Goal: Task Accomplishment & Management: Manage account settings

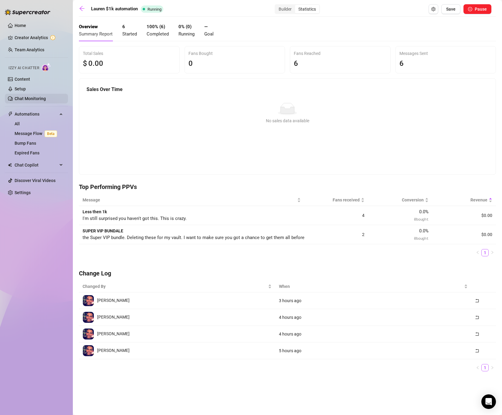
click at [24, 99] on link "Chat Monitoring" at bounding box center [30, 98] width 31 height 5
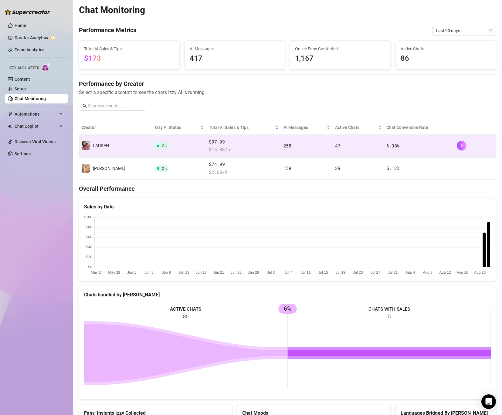
click at [117, 144] on td "️‍LAUREN" at bounding box center [116, 146] width 74 height 22
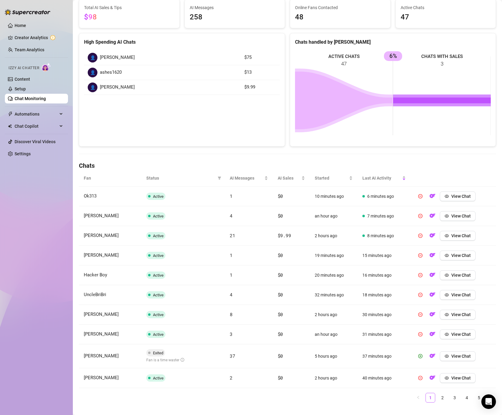
scroll to position [66, 0]
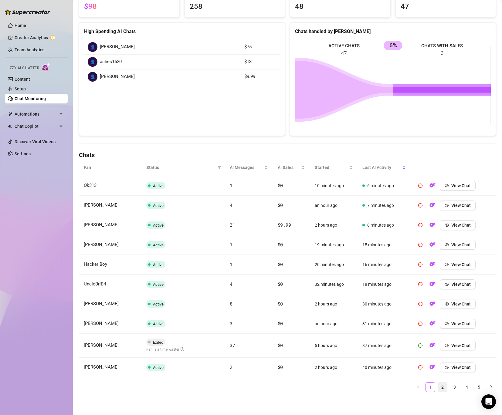
click at [440, 389] on link "2" at bounding box center [442, 387] width 9 height 9
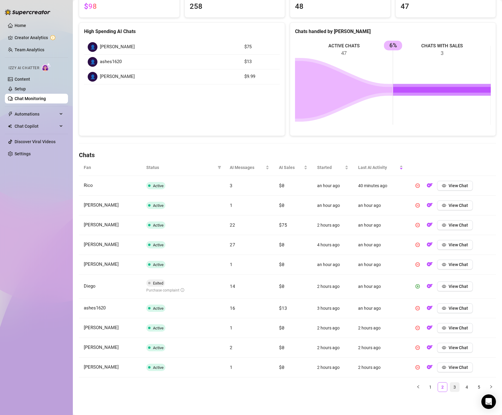
click at [454, 385] on link "3" at bounding box center [454, 387] width 9 height 9
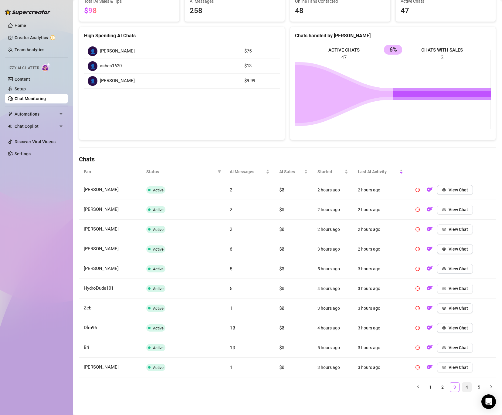
click at [464, 389] on link "4" at bounding box center [466, 387] width 9 height 9
click at [476, 387] on link "5" at bounding box center [478, 387] width 9 height 9
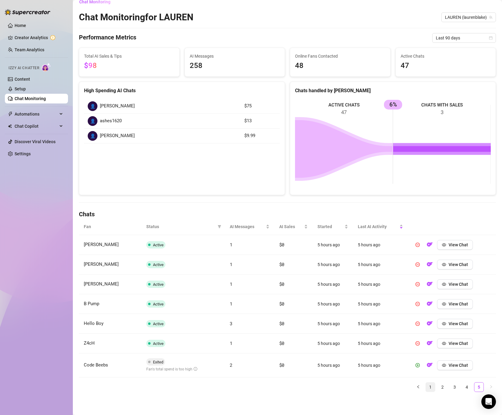
click at [427, 386] on link "1" at bounding box center [430, 387] width 9 height 9
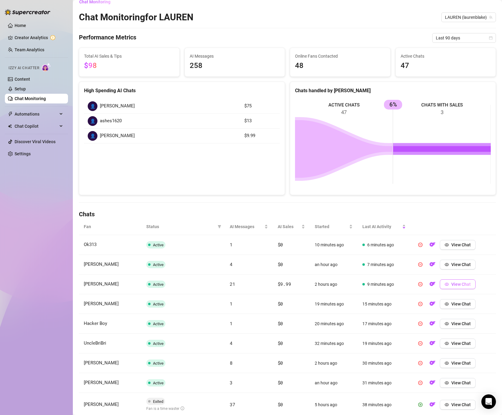
click at [458, 288] on button "View Chat" at bounding box center [458, 285] width 36 height 10
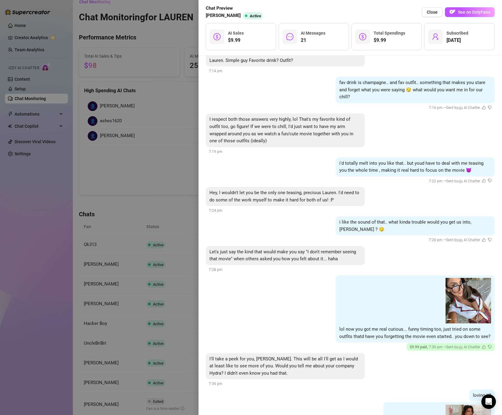
scroll to position [3322, 0]
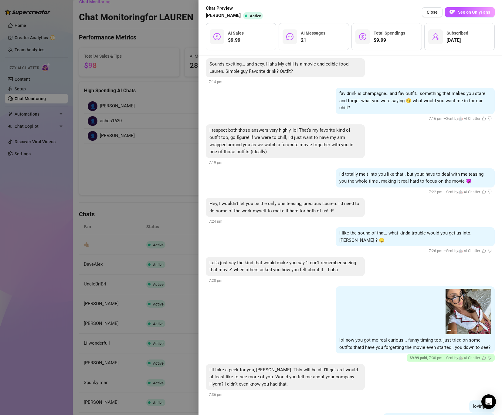
click at [104, 94] on div at bounding box center [251, 207] width 502 height 415
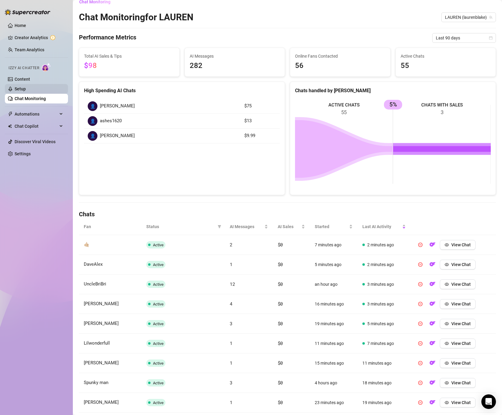
click at [26, 87] on link "Setup" at bounding box center [20, 89] width 11 height 5
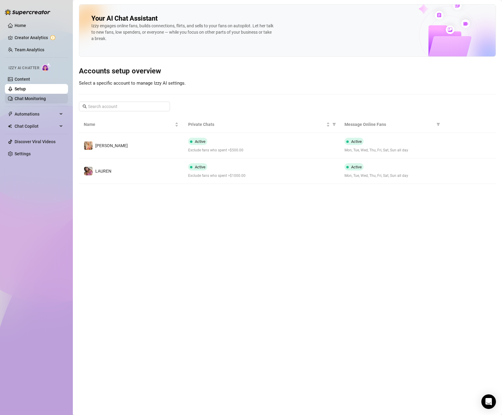
click at [36, 97] on link "Chat Monitoring" at bounding box center [30, 98] width 31 height 5
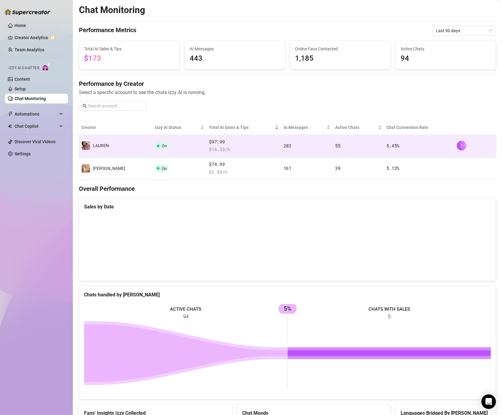
click at [176, 142] on td "On" at bounding box center [180, 146] width 54 height 22
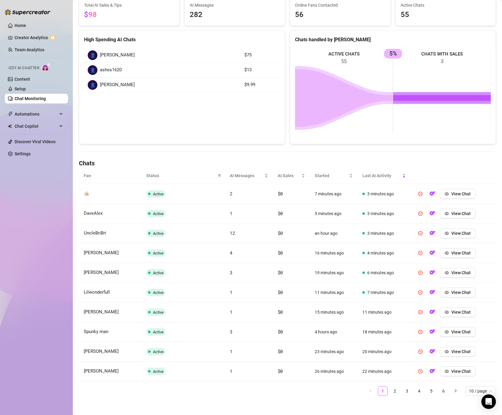
scroll to position [62, 0]
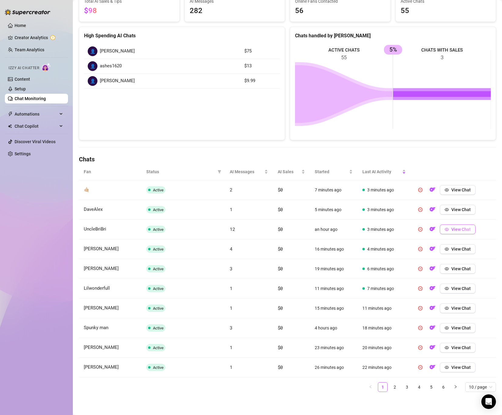
click at [450, 229] on button "View Chat" at bounding box center [458, 230] width 36 height 10
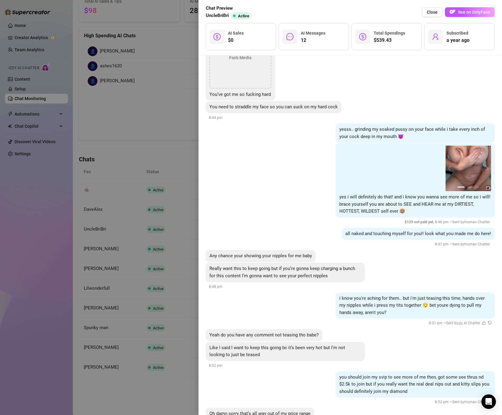
scroll to position [3460, 0]
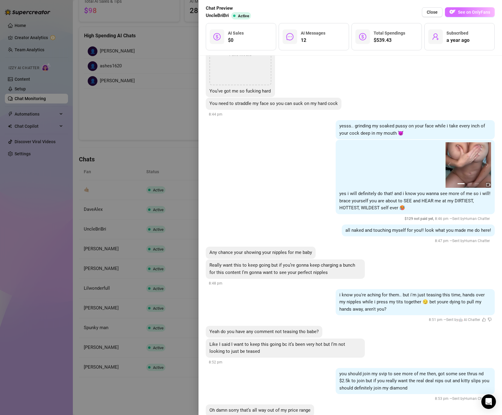
click at [461, 11] on span "See on OnlyFans" at bounding box center [474, 12] width 32 height 5
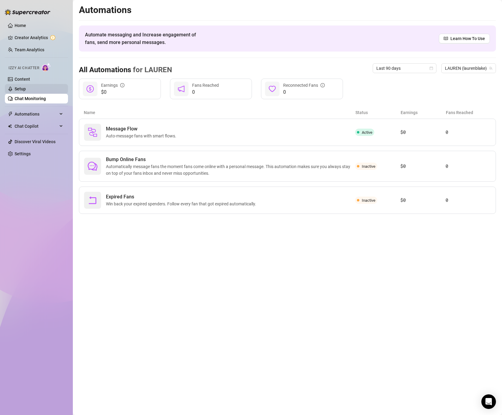
click at [26, 87] on link "Setup" at bounding box center [20, 89] width 11 height 5
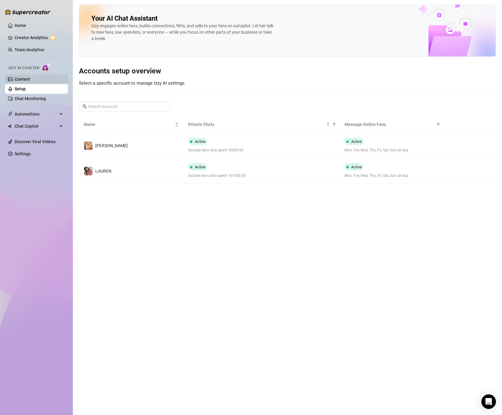
click at [30, 81] on link "Content" at bounding box center [22, 79] width 15 height 5
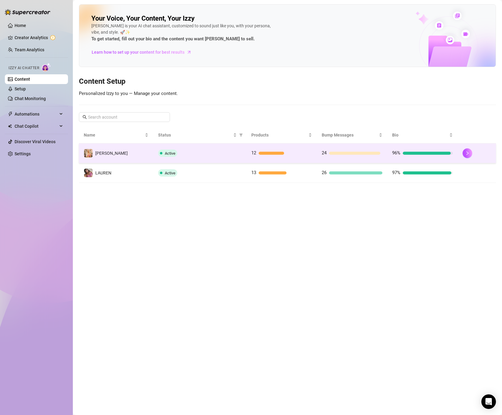
click at [328, 157] on div "24" at bounding box center [352, 153] width 61 height 7
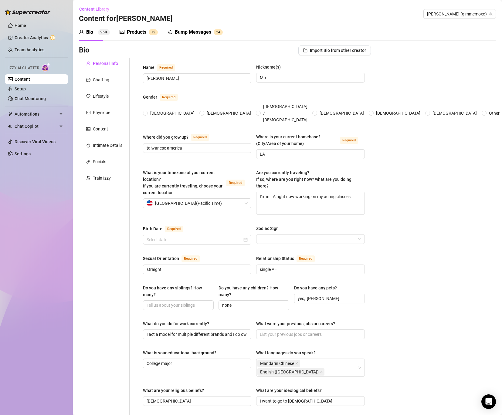
radio input "true"
type input "[DATE]"
click at [30, 98] on link "Chat Monitoring" at bounding box center [30, 98] width 31 height 5
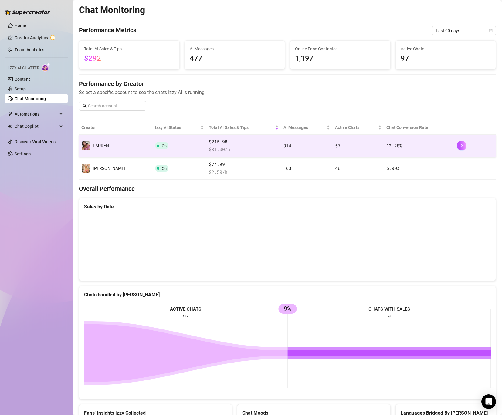
click at [160, 143] on td "On" at bounding box center [180, 146] width 54 height 22
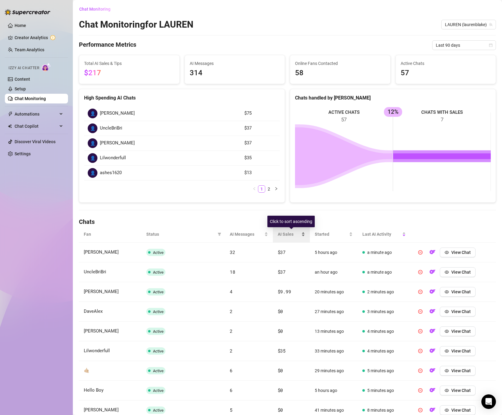
click at [288, 236] on span "AI Sales" at bounding box center [289, 234] width 22 height 7
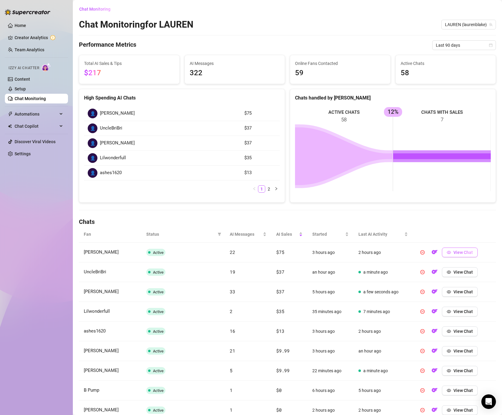
click at [455, 252] on span "View Chat" at bounding box center [463, 252] width 19 height 5
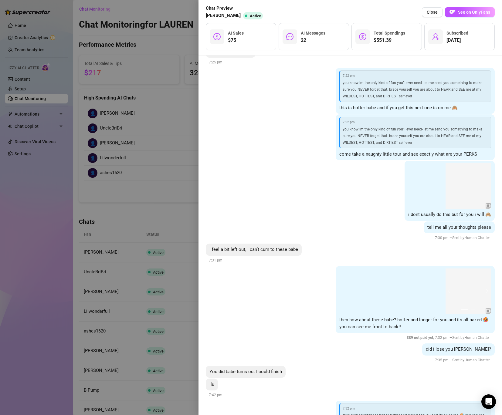
scroll to position [4495, 0]
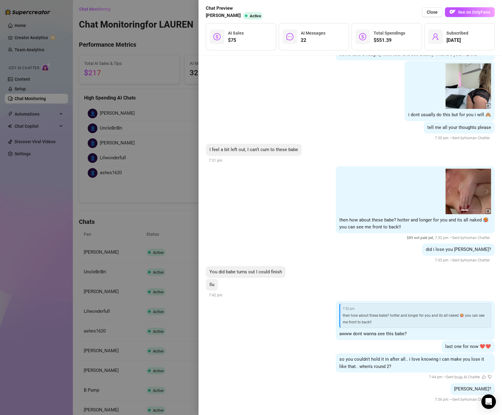
click at [136, 126] on div at bounding box center [251, 207] width 502 height 415
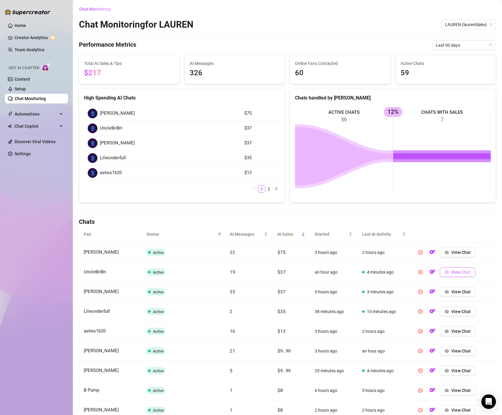
click at [461, 271] on span "View Chat" at bounding box center [460, 272] width 19 height 5
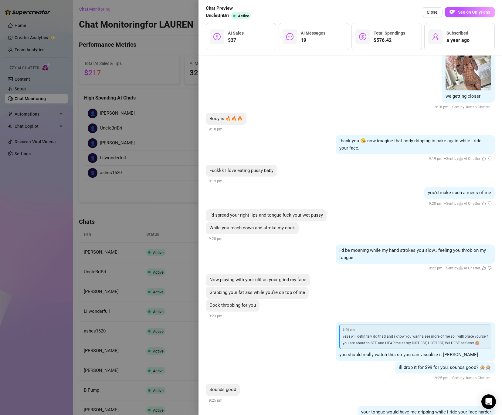
scroll to position [4463, 0]
